Goal: Task Accomplishment & Management: Manage account settings

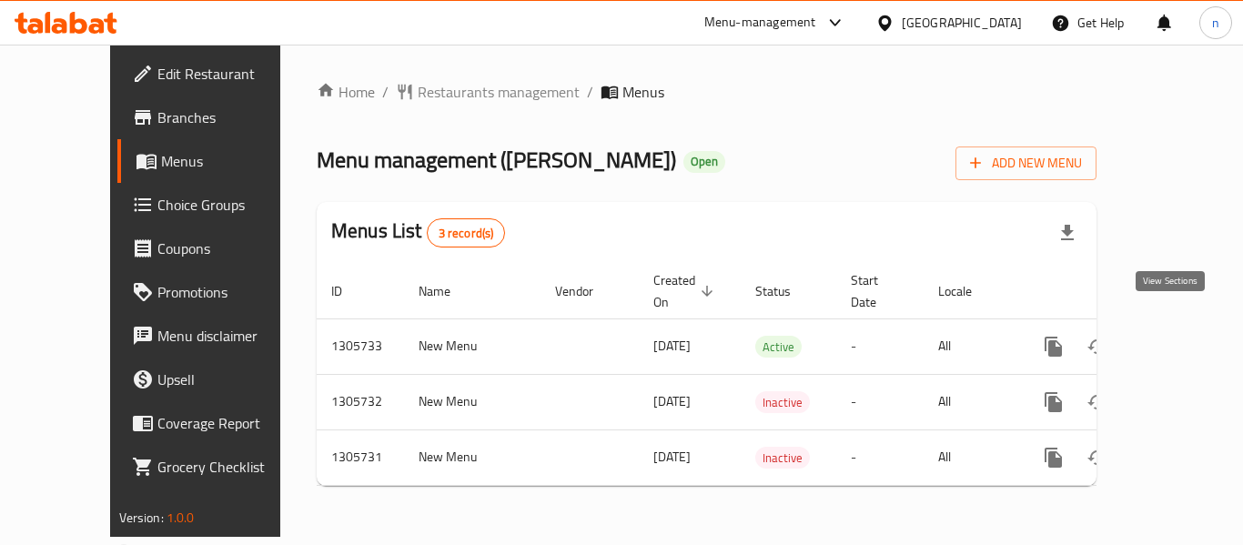
click at [1174, 336] on icon "enhanced table" at bounding box center [1185, 347] width 22 height 22
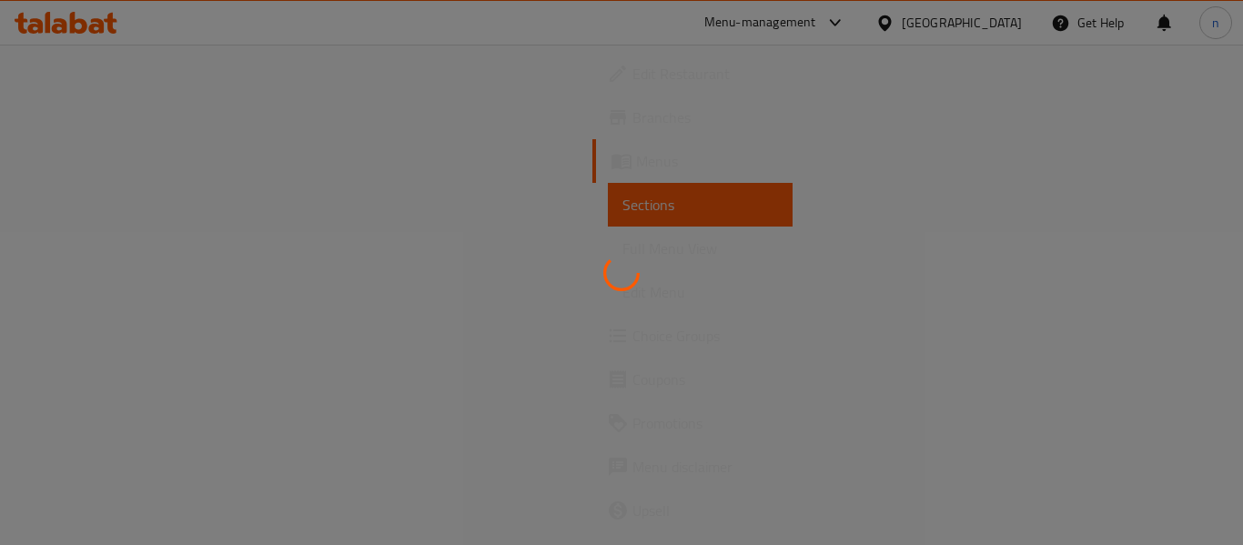
click at [91, 342] on div at bounding box center [621, 272] width 1243 height 545
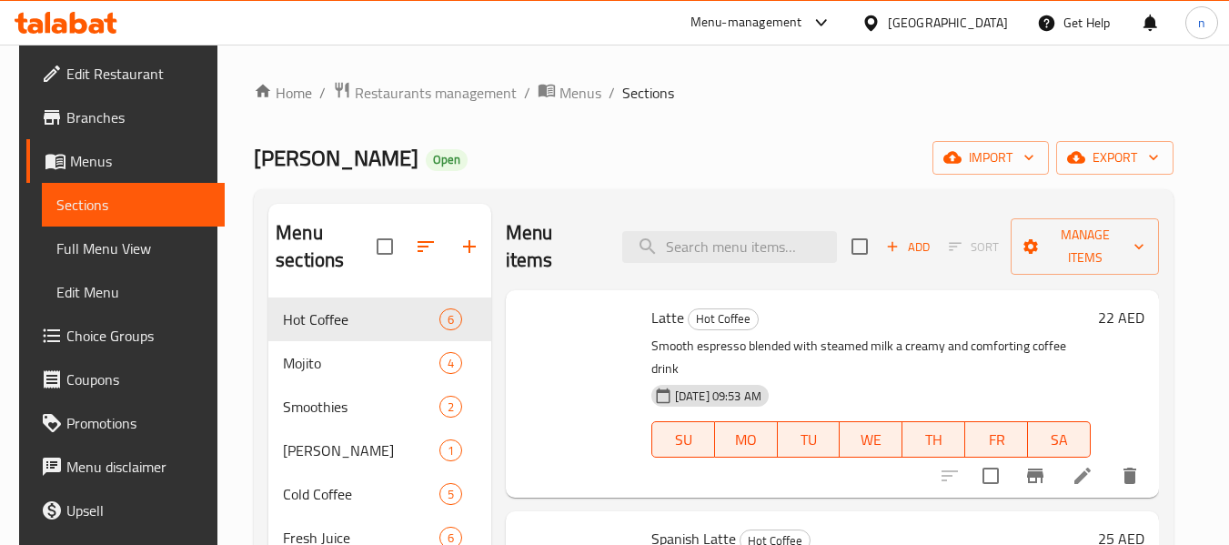
click at [91, 342] on span "Choice Groups" at bounding box center [138, 336] width 144 height 22
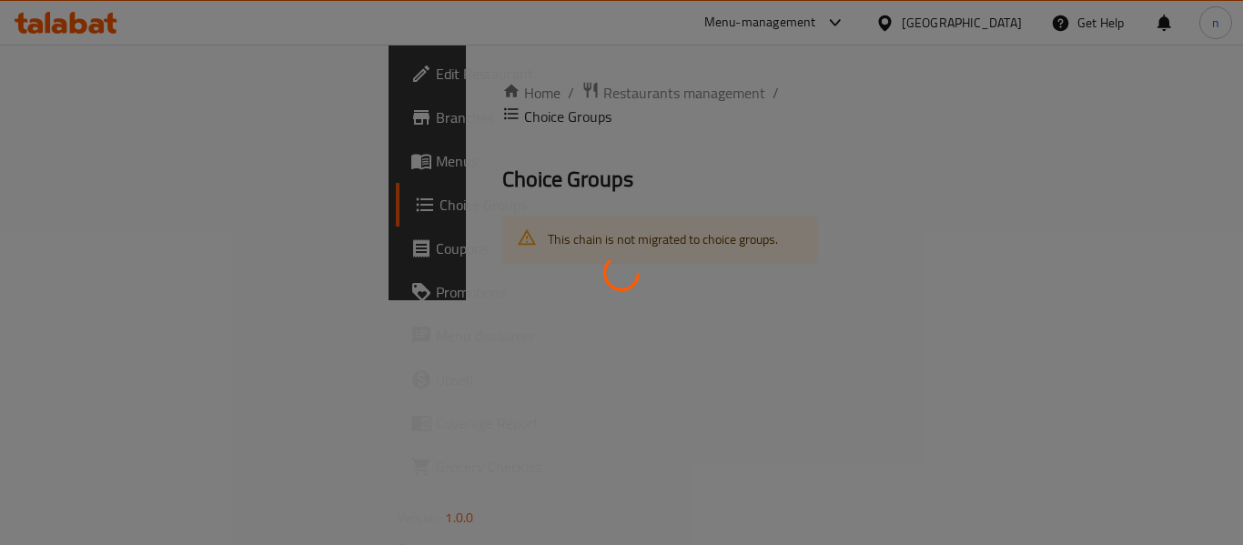
click at [91, 342] on div at bounding box center [621, 272] width 1243 height 545
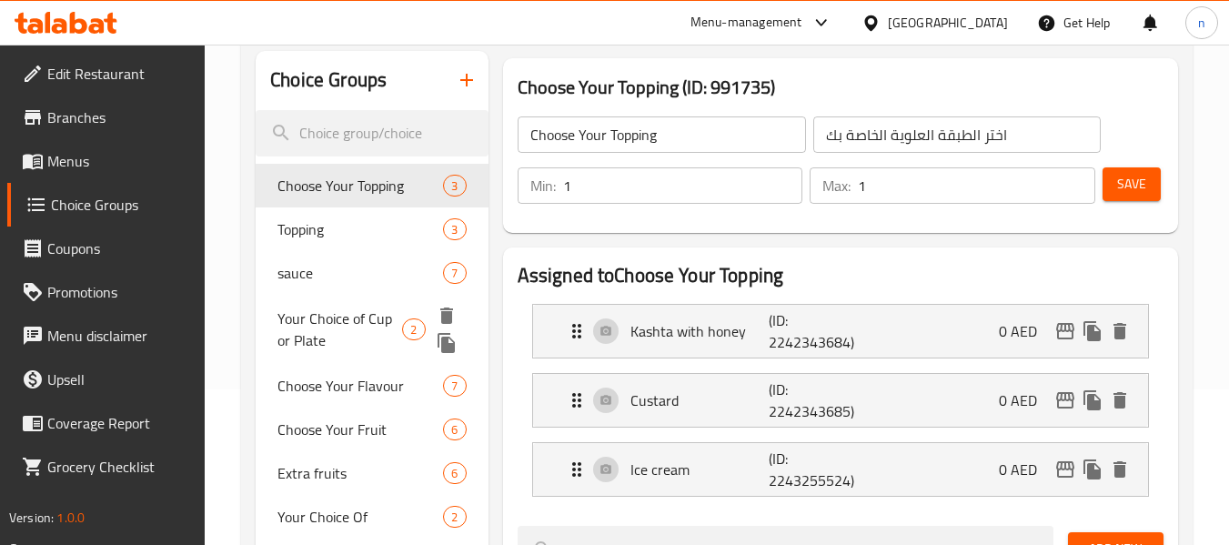
scroll to position [182, 0]
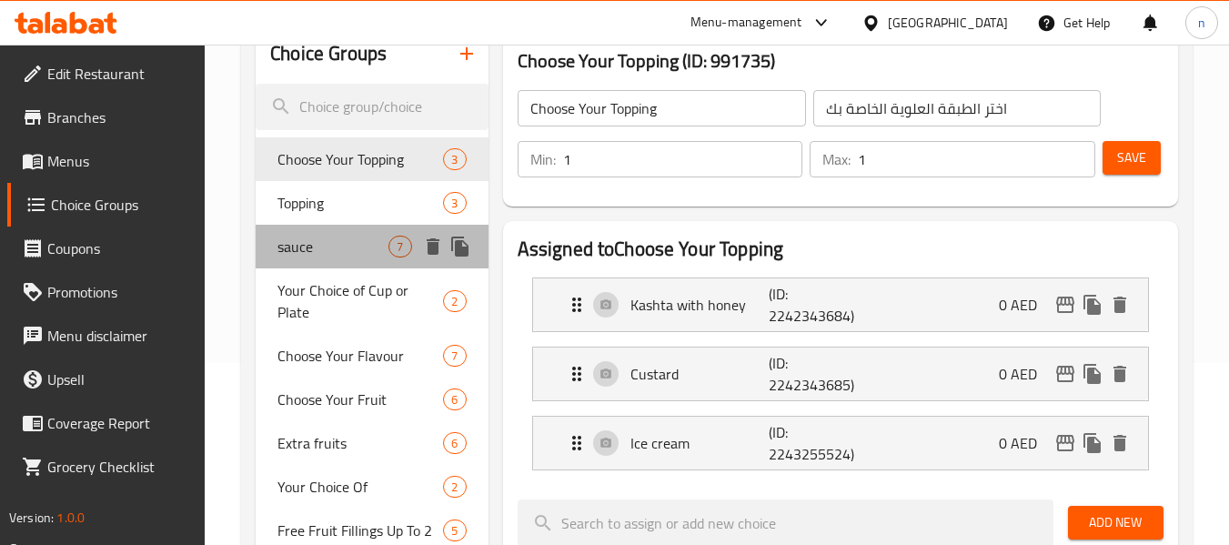
click at [308, 254] on span "sauce" at bounding box center [333, 247] width 111 height 22
type input "sauce"
type input "صوص"
type input "0"
type input "6"
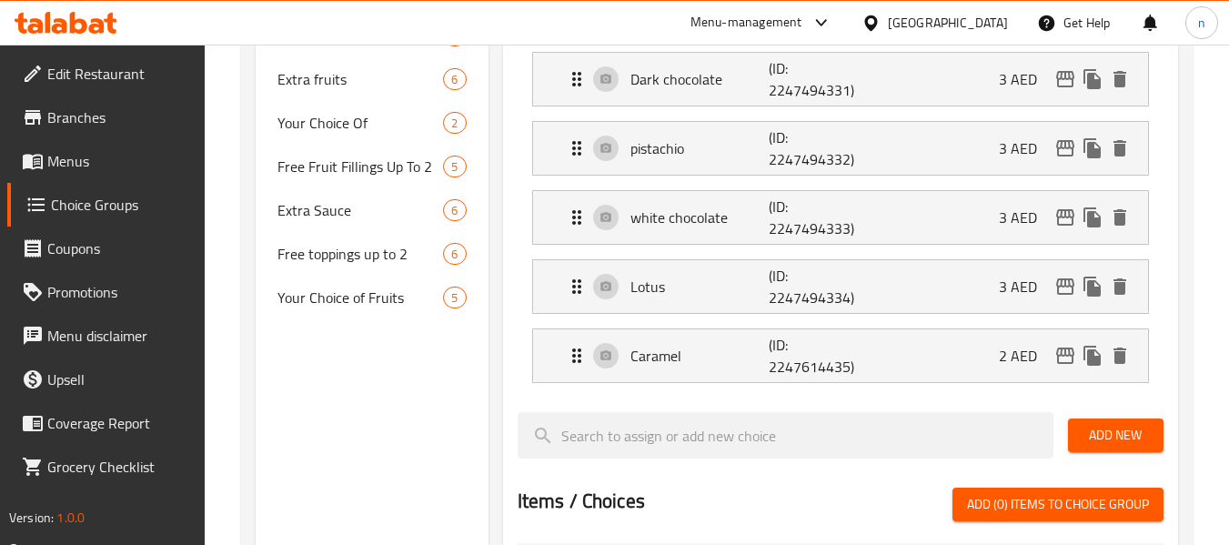
scroll to position [364, 0]
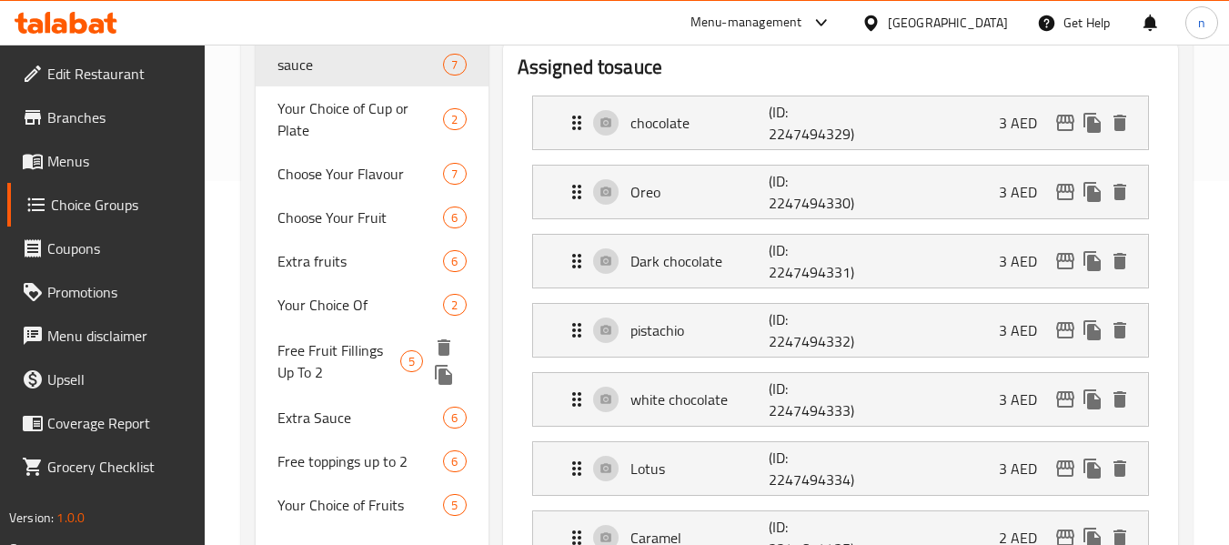
click at [366, 339] on span "Free Fruit Fillings Up To 2" at bounding box center [339, 361] width 123 height 44
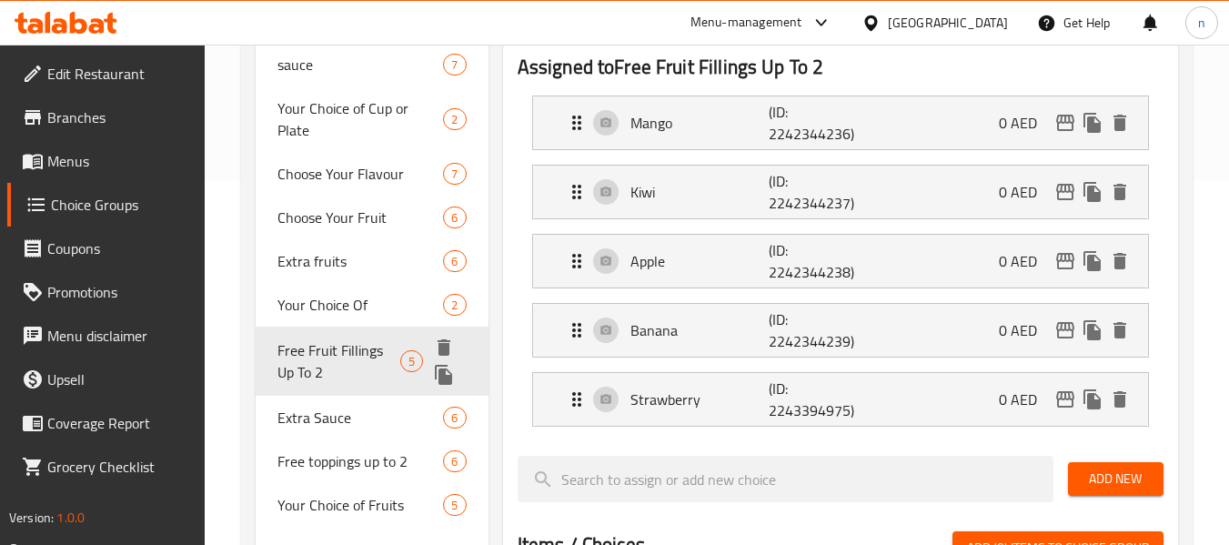
type input "Free Fruit Fillings Up To 2"
type input "حشوات فواكه مجانية حتى 2"
type input "2"
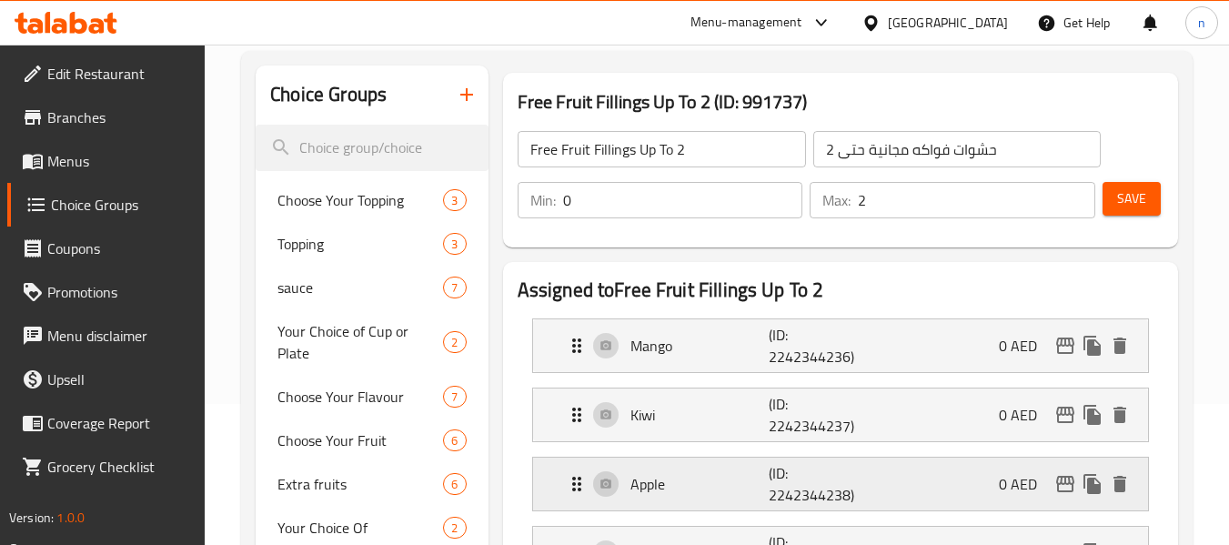
scroll to position [273, 0]
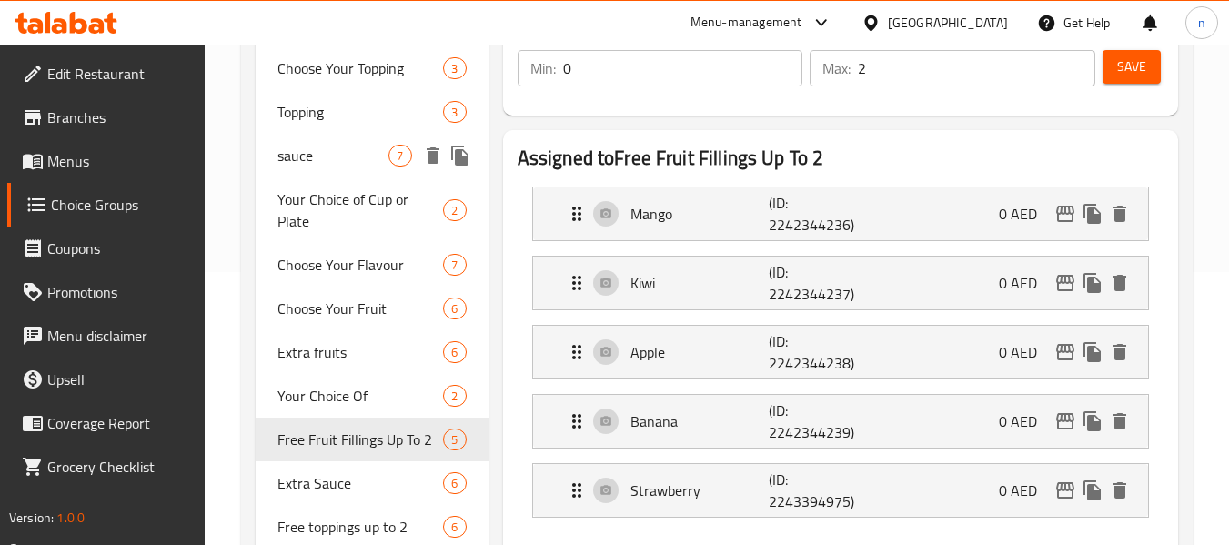
drag, startPoint x: 355, startPoint y: 158, endPoint x: 445, endPoint y: 177, distance: 92.1
click at [355, 158] on span "sauce" at bounding box center [333, 156] width 111 height 22
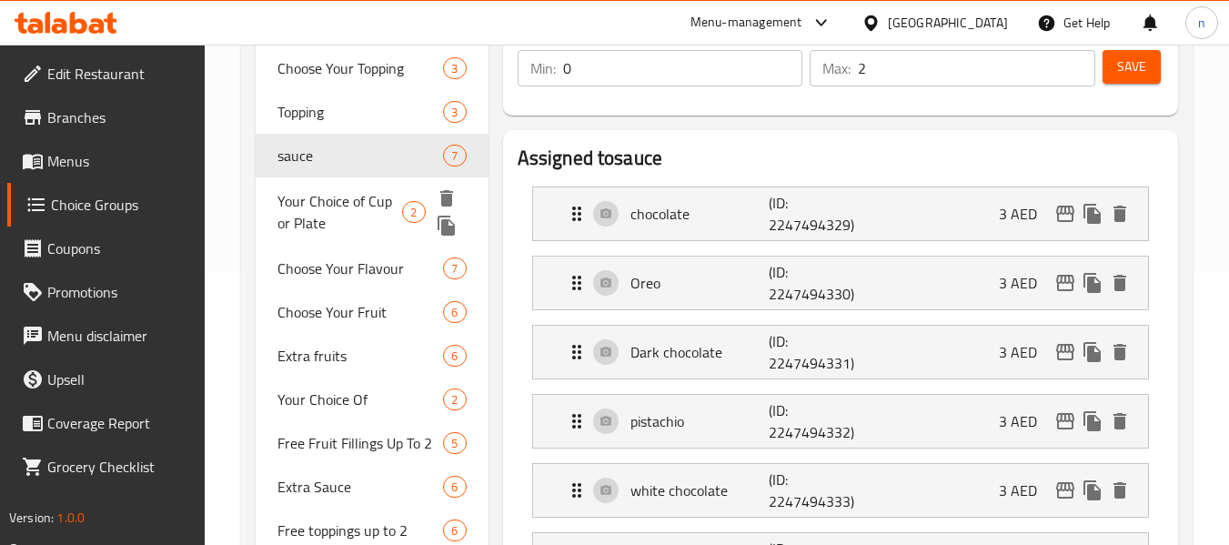
type input "sauce"
type input "صوص"
type input "6"
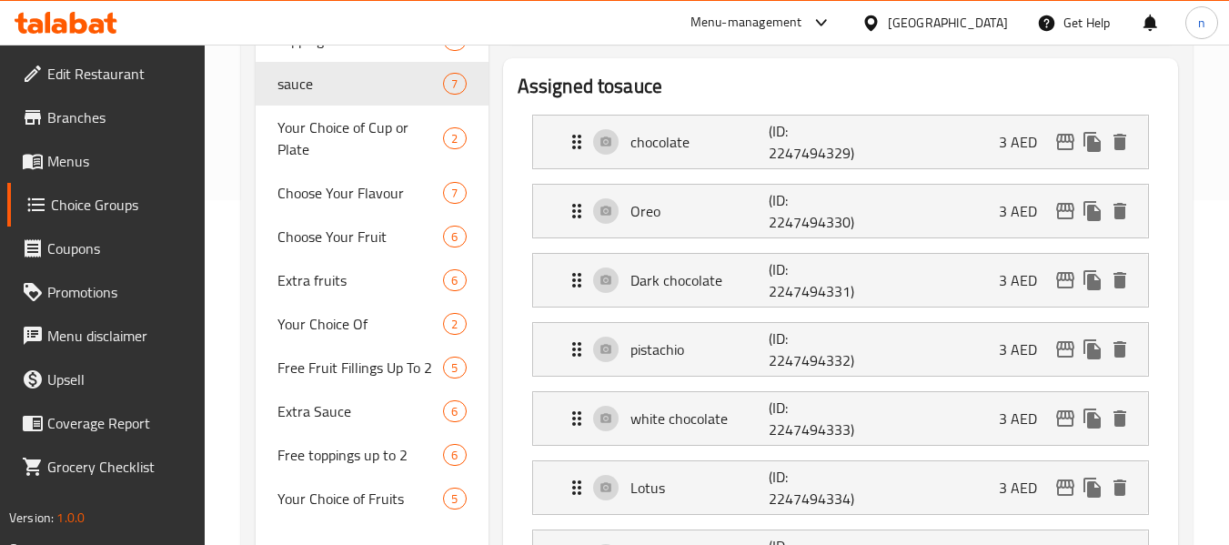
scroll to position [364, 0]
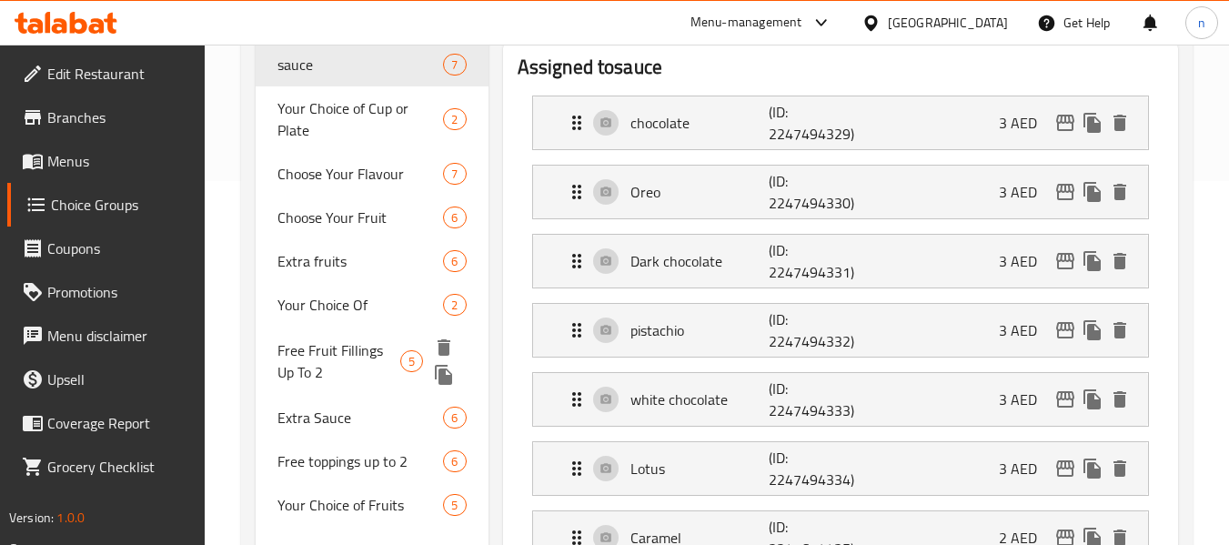
drag, startPoint x: 339, startPoint y: 333, endPoint x: 362, endPoint y: 334, distance: 22.8
click at [339, 339] on span "Free Fruit Fillings Up To 2" at bounding box center [339, 361] width 123 height 44
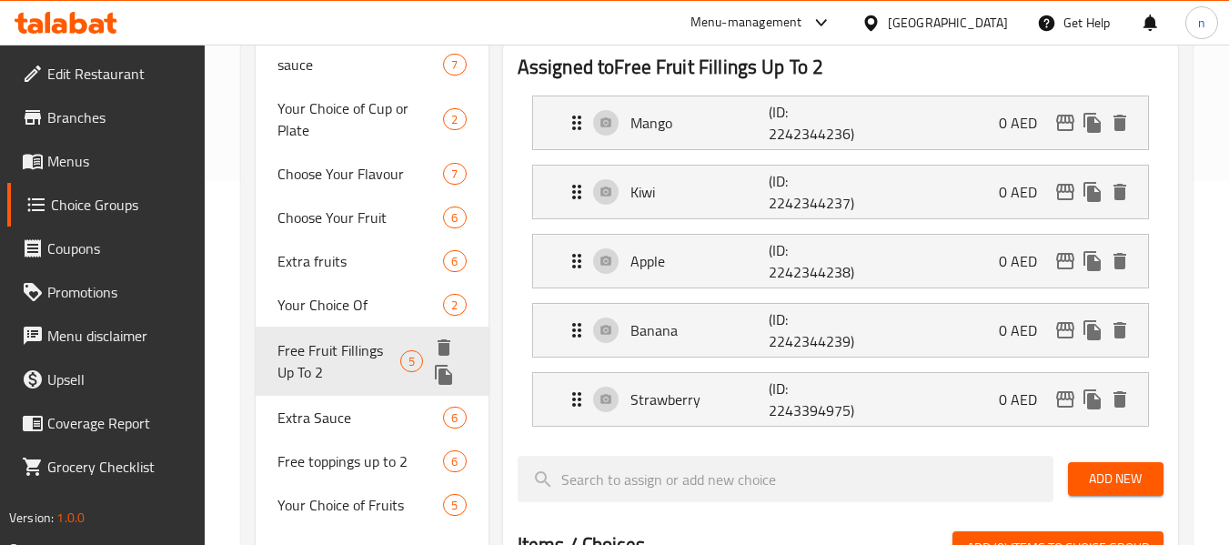
type input "Free Fruit Fillings Up To 2"
type input "حشوات فواكه مجانية حتى 2"
type input "2"
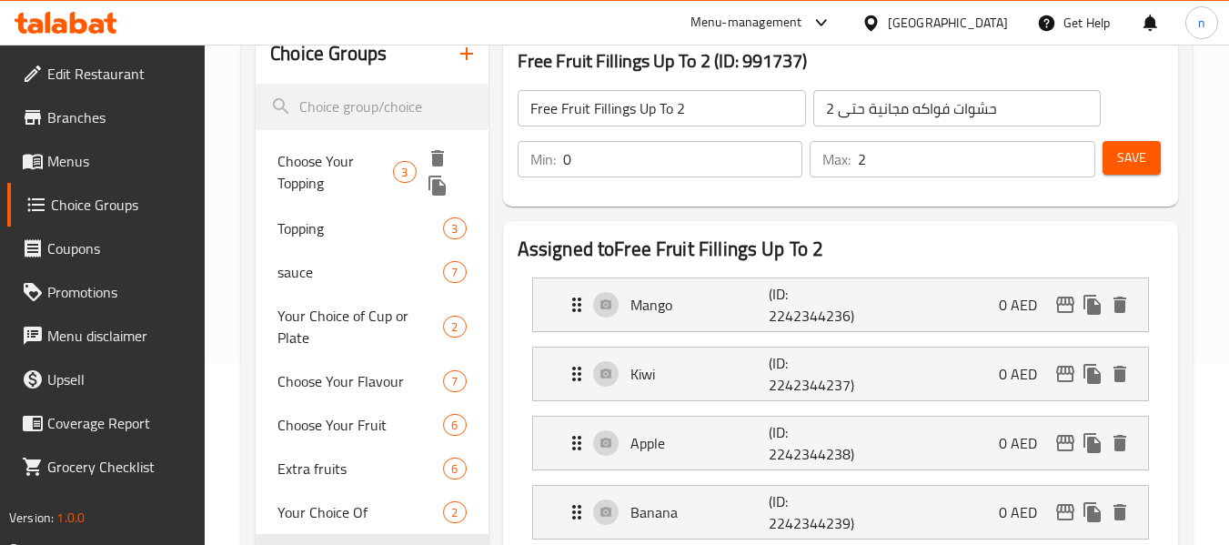
scroll to position [0, 0]
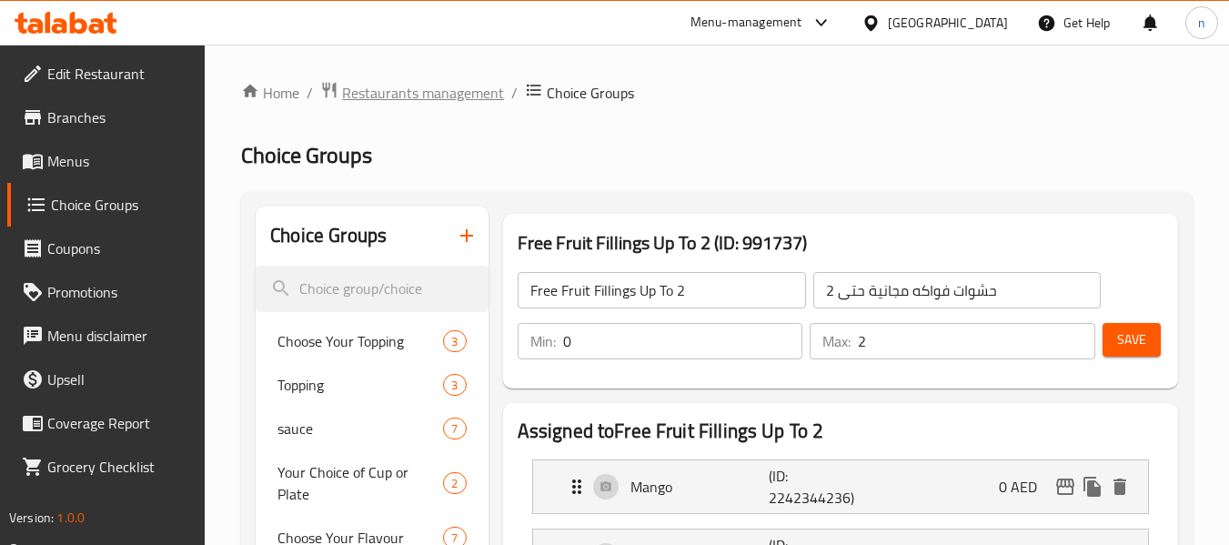
click at [362, 82] on span "Restaurants management" at bounding box center [423, 93] width 162 height 22
